Goal: Complete application form

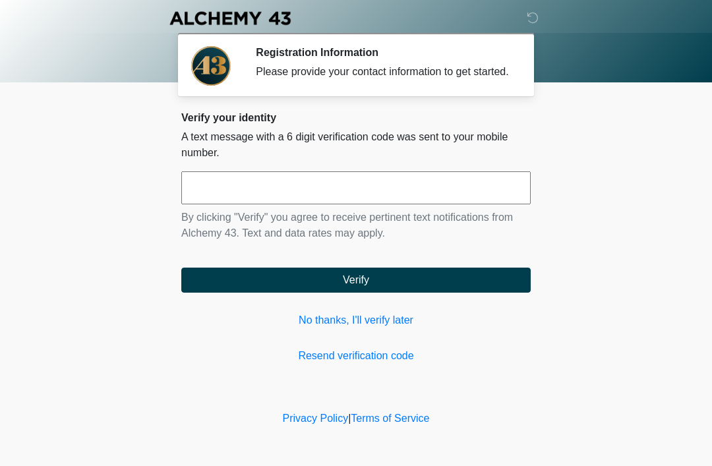
click at [393, 329] on link "No thanks, I'll verify later" at bounding box center [356, 321] width 350 height 16
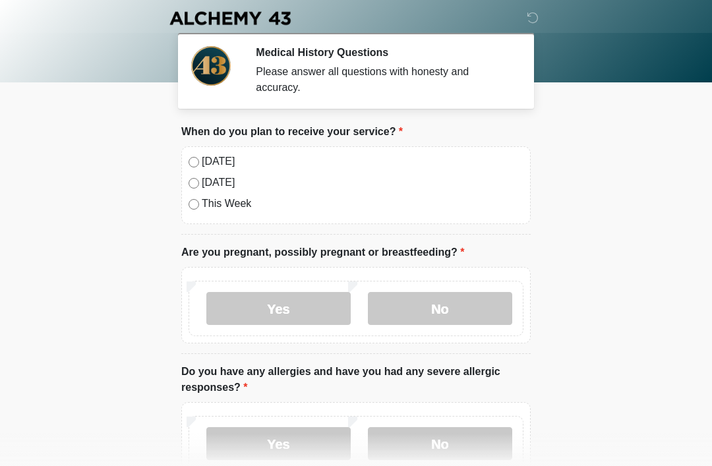
click at [228, 163] on label "Today" at bounding box center [363, 162] width 322 height 16
click at [441, 312] on label "No" at bounding box center [440, 308] width 144 height 33
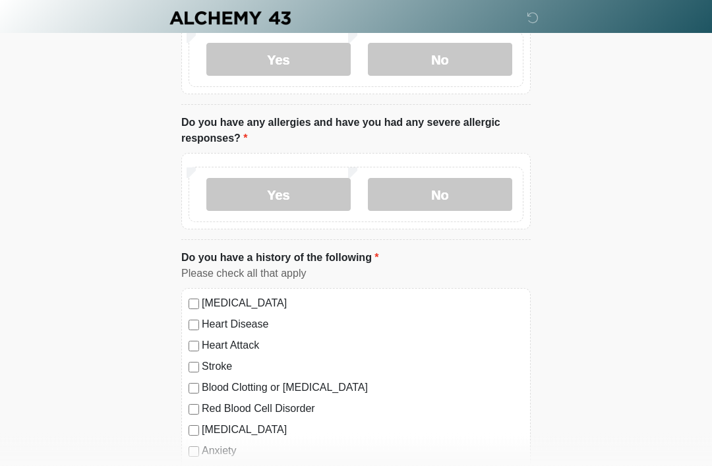
click at [478, 193] on label "No" at bounding box center [440, 195] width 144 height 33
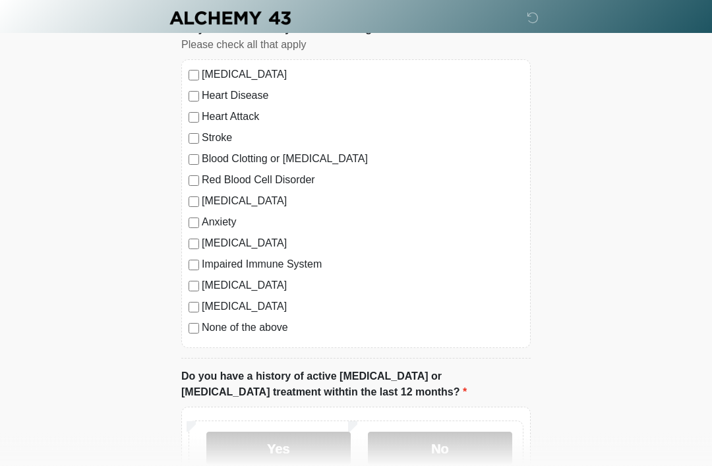
scroll to position [479, 0]
click at [275, 326] on label "None of the above" at bounding box center [363, 327] width 322 height 16
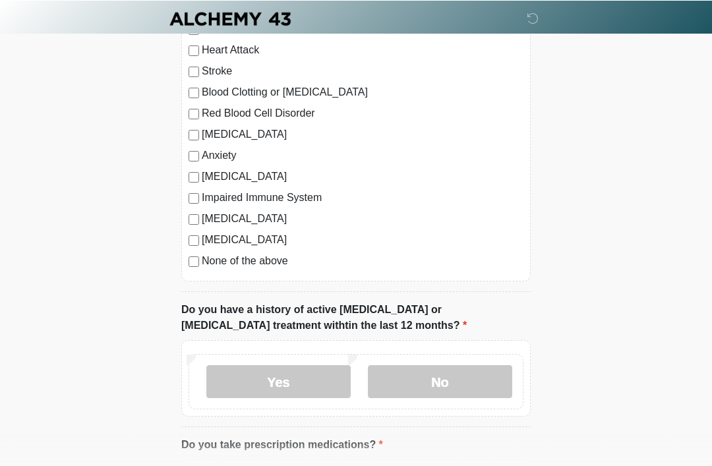
click at [443, 383] on label "No" at bounding box center [440, 381] width 144 height 33
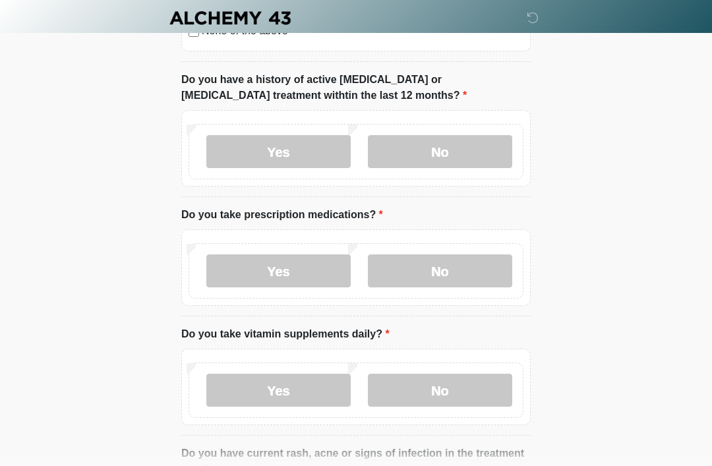
click at [310, 280] on label "Yes" at bounding box center [278, 271] width 144 height 33
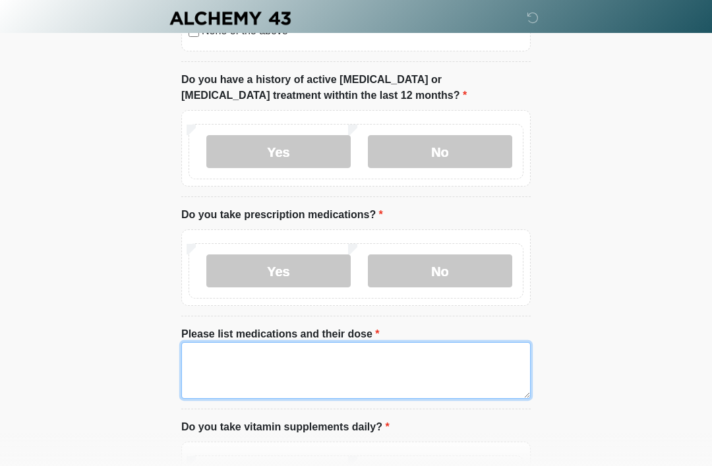
click at [365, 360] on textarea "Please list medications and their dose" at bounding box center [356, 370] width 350 height 57
click at [289, 373] on textarea "**********" at bounding box center [356, 370] width 350 height 57
click at [339, 362] on textarea "**********" at bounding box center [356, 370] width 350 height 57
click at [298, 374] on textarea "**********" at bounding box center [356, 370] width 350 height 57
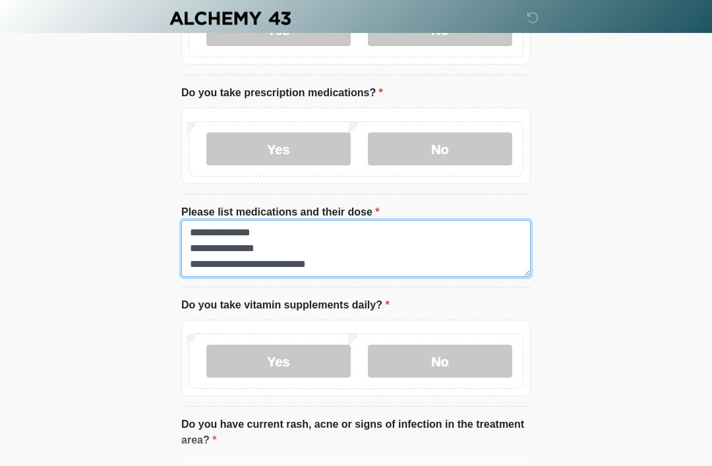
scroll to position [900, 0]
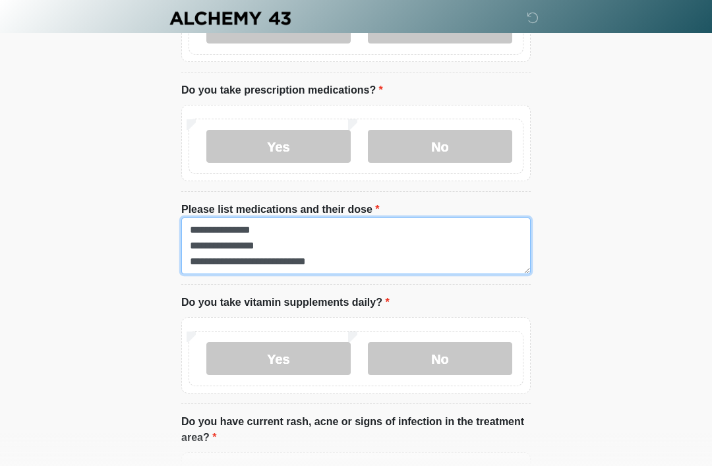
type textarea "**********"
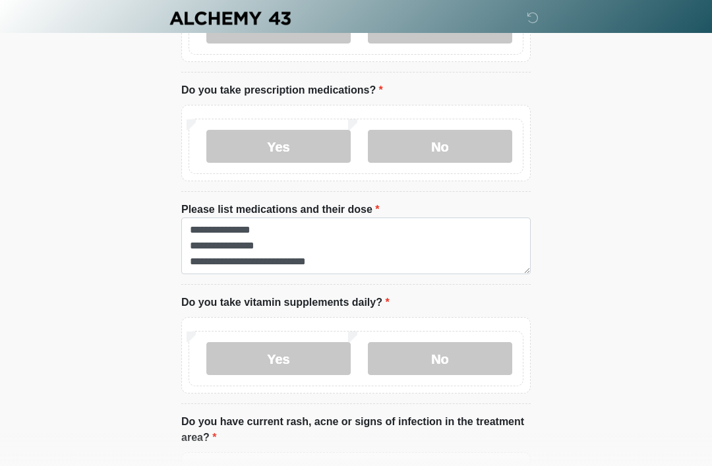
click at [302, 358] on label "Yes" at bounding box center [278, 358] width 144 height 33
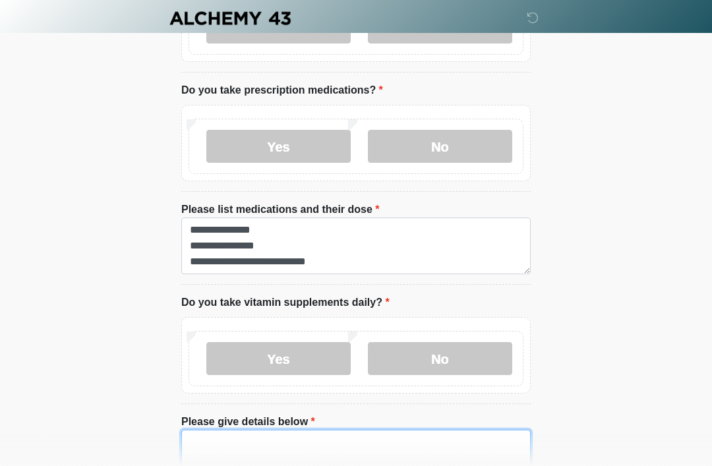
click at [339, 449] on textarea "Please give details below" at bounding box center [356, 458] width 350 height 57
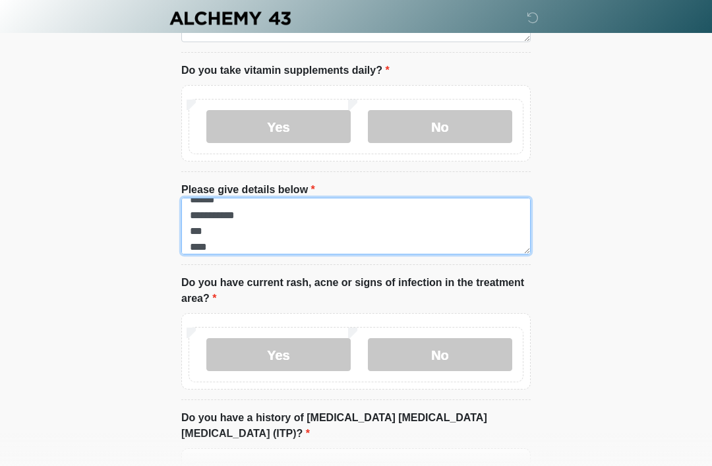
scroll to position [1131, 0]
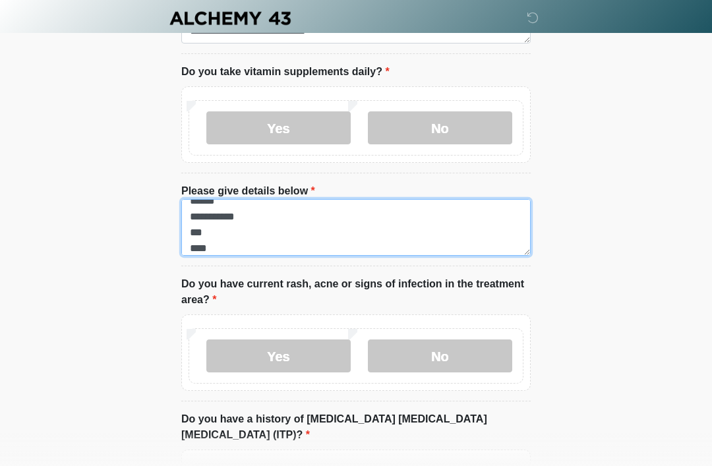
type textarea "**********"
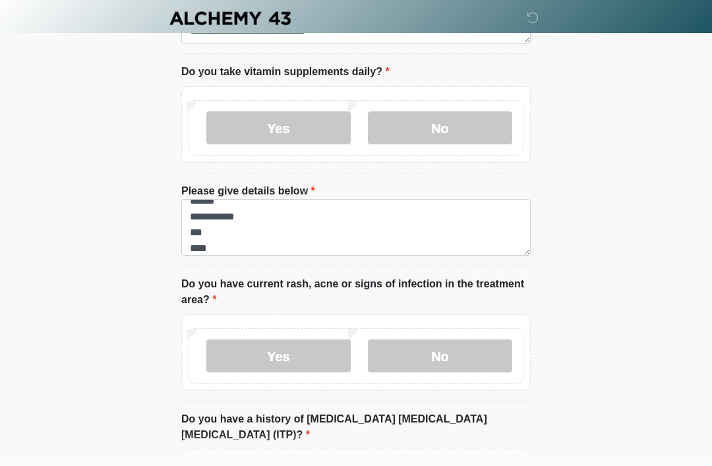
click at [476, 340] on label "No" at bounding box center [440, 356] width 144 height 33
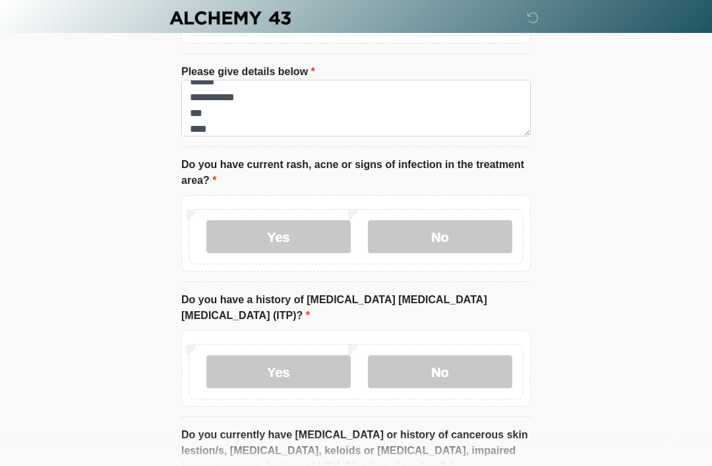
click at [471, 362] on label "No" at bounding box center [440, 372] width 144 height 33
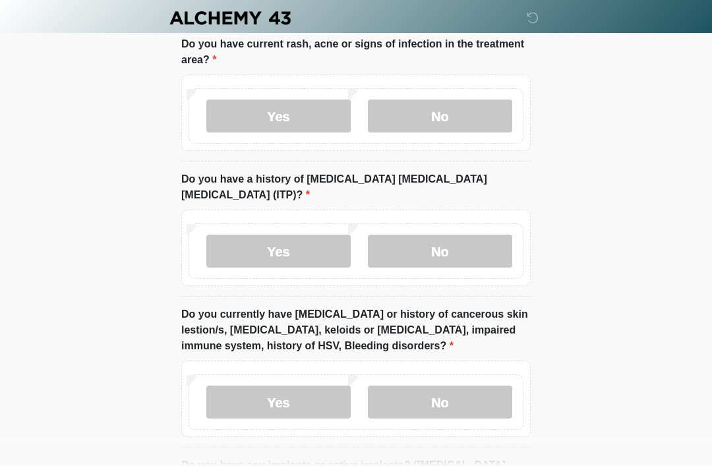
scroll to position [1391, 0]
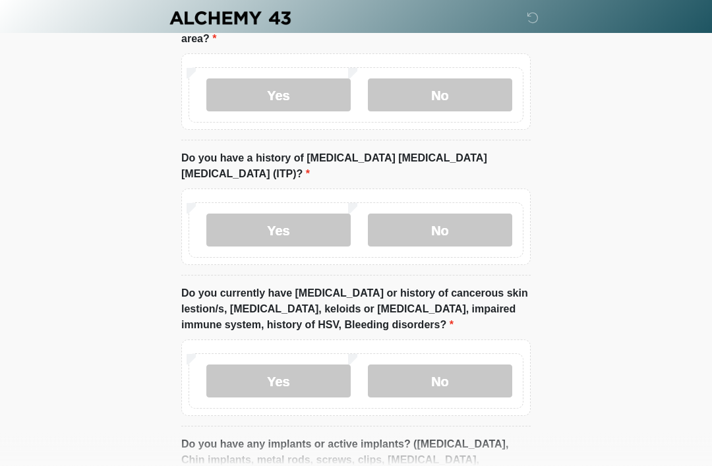
click at [480, 365] on label "No" at bounding box center [440, 381] width 144 height 33
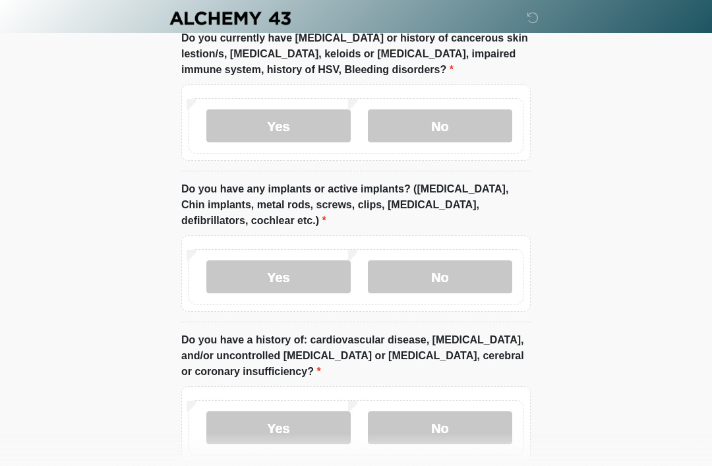
click at [483, 261] on label "No" at bounding box center [440, 277] width 144 height 33
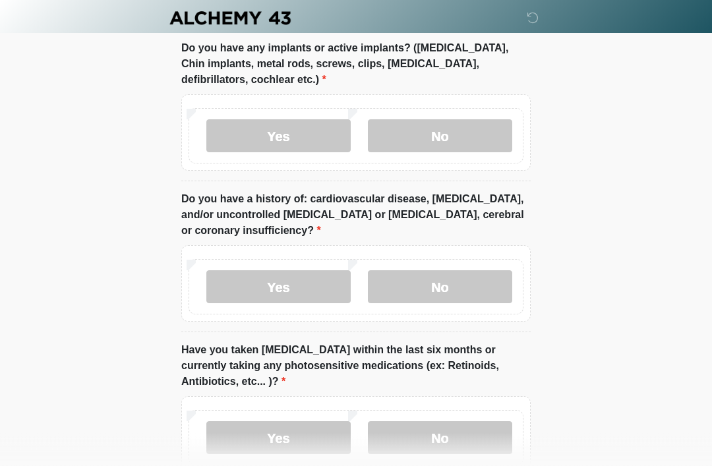
click at [478, 272] on label "No" at bounding box center [440, 287] width 144 height 33
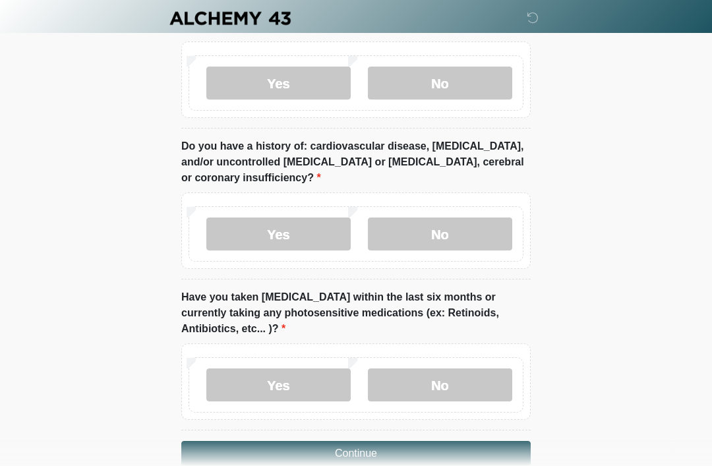
scroll to position [1850, 0]
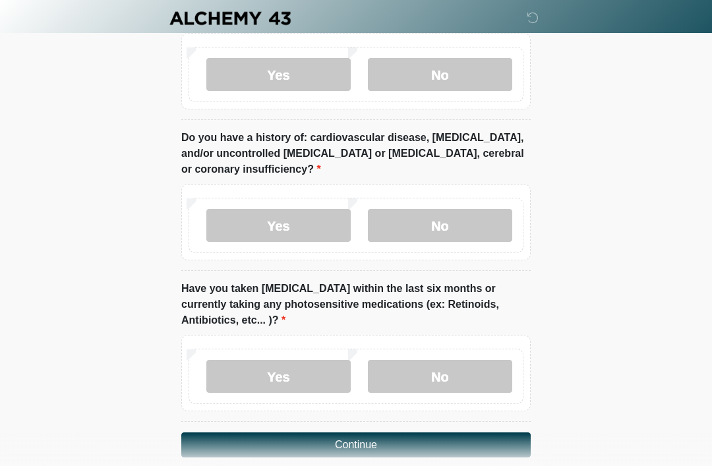
click at [472, 360] on label "No" at bounding box center [440, 376] width 144 height 33
click at [457, 433] on button "Continue" at bounding box center [356, 445] width 350 height 25
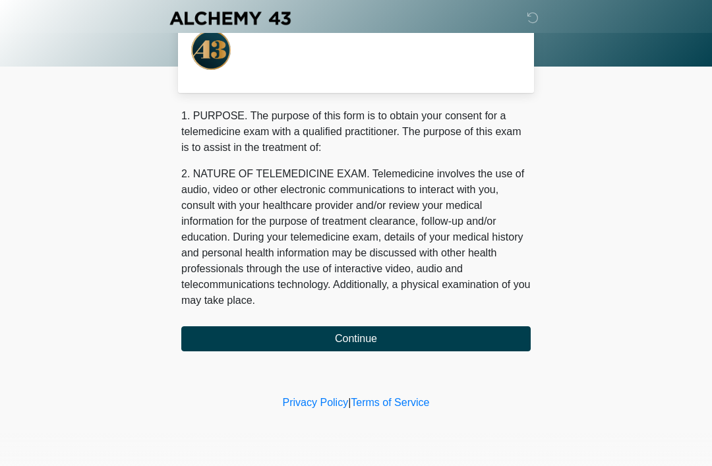
scroll to position [0, 0]
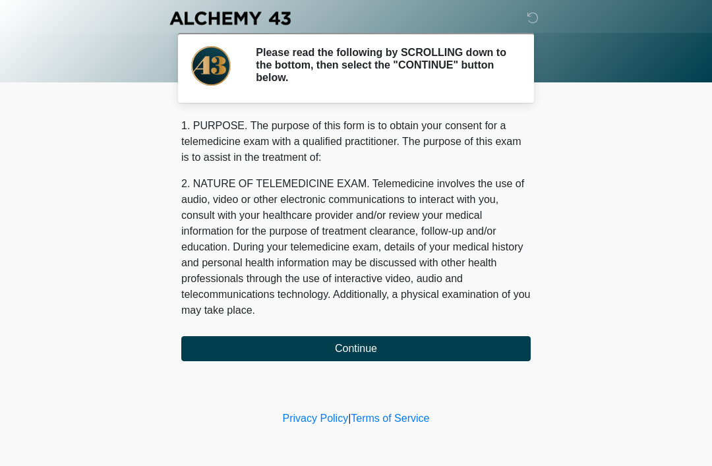
click at [467, 345] on button "Continue" at bounding box center [356, 348] width 350 height 25
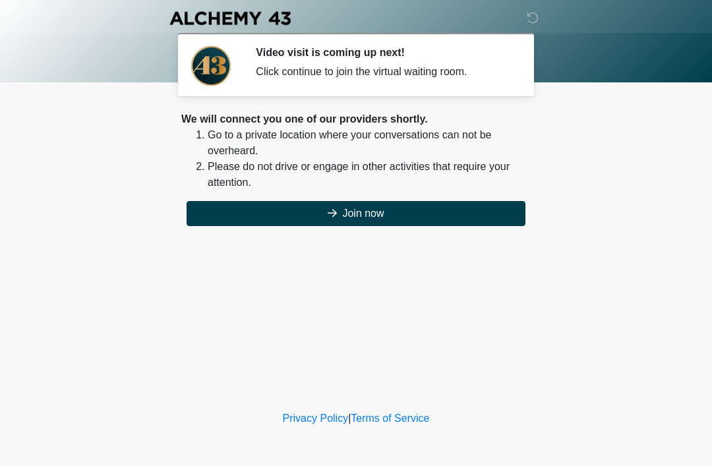
click at [484, 202] on button "Join now" at bounding box center [356, 213] width 339 height 25
